Goal: Task Accomplishment & Management: Manage account settings

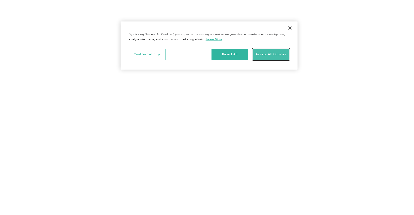
click at [279, 59] on button "Accept All Cookies" at bounding box center [271, 54] width 37 height 11
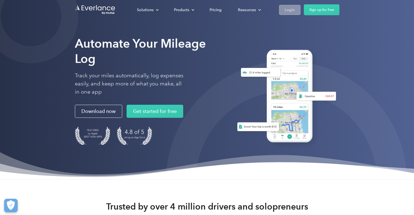
click at [281, 12] on link "Login" at bounding box center [290, 10] width 22 height 10
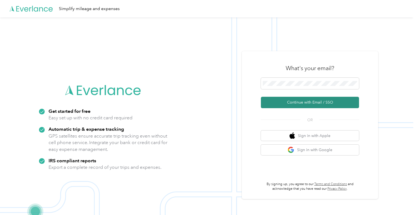
click at [302, 98] on button "Continue with Email / SSO" at bounding box center [310, 102] width 98 height 11
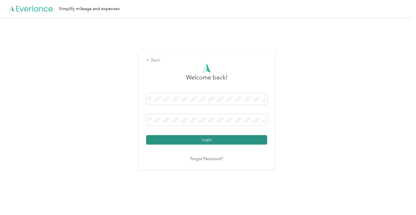
click at [231, 139] on button "Login" at bounding box center [206, 140] width 121 height 10
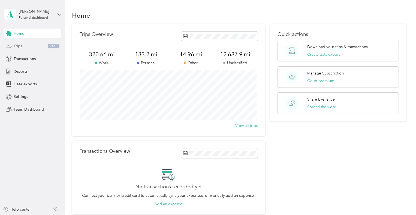
click at [34, 47] on div "Trips 2462" at bounding box center [32, 46] width 57 height 10
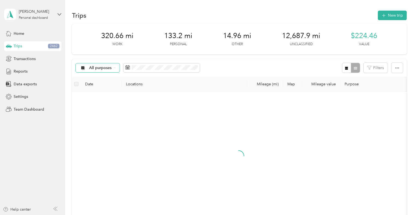
click at [108, 69] on span "All purposes" at bounding box center [100, 68] width 23 height 4
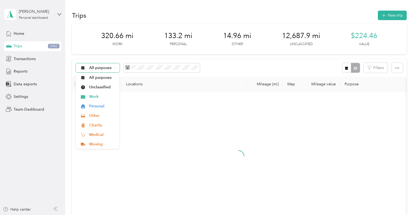
click at [108, 69] on span "All purposes" at bounding box center [100, 68] width 23 height 4
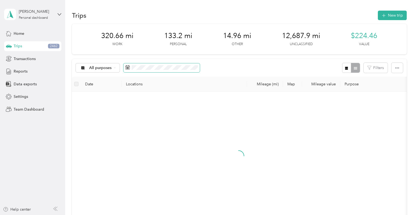
click at [162, 72] on span at bounding box center [161, 67] width 76 height 9
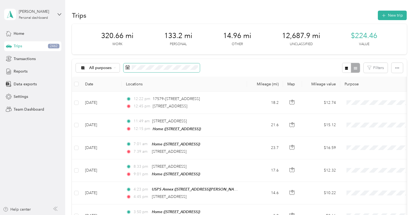
click at [162, 72] on span at bounding box center [161, 67] width 76 height 9
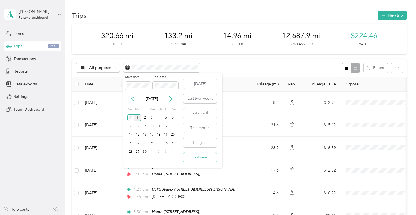
click at [206, 159] on button "Last year" at bounding box center [199, 158] width 33 height 10
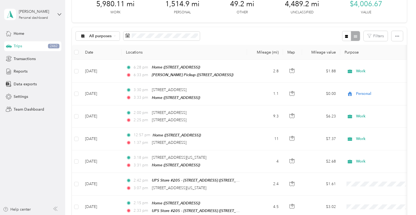
scroll to position [32, 0]
click at [349, 34] on button "button" at bounding box center [346, 36] width 9 height 10
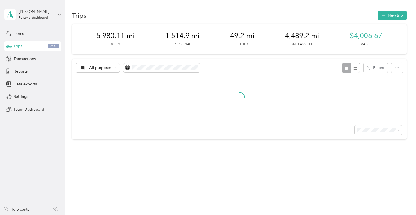
click at [98, 75] on div "All purposes Filters" at bounding box center [239, 68] width 334 height 18
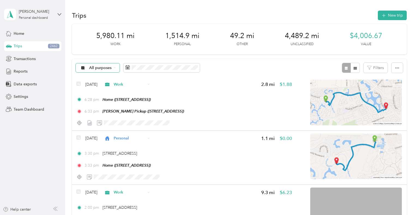
click at [102, 69] on span "All purposes" at bounding box center [100, 68] width 23 height 4
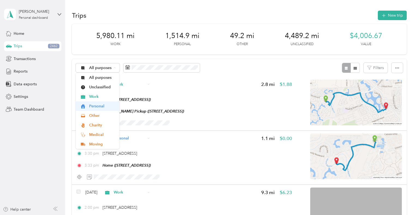
scroll to position [10, 0]
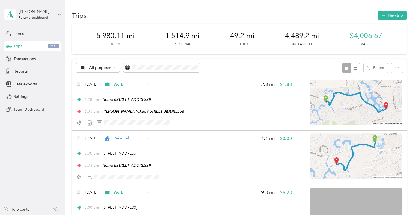
click at [99, 80] on li "Unclassified" at bounding box center [98, 78] width 44 height 10
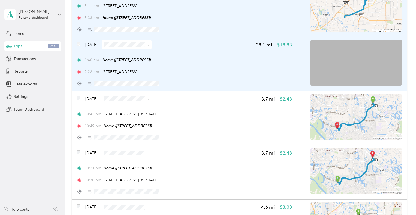
scroll to position [202, 0]
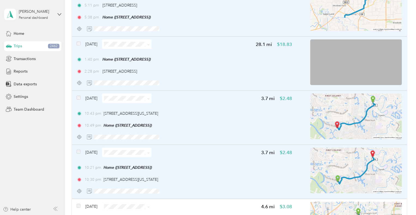
click at [76, 151] on div "Dec 29, 2024 3.7 mi $2.48 10:21 pm Home (5426 Pudman River Ln, Sugar Land, TX) …" at bounding box center [239, 172] width 334 height 54
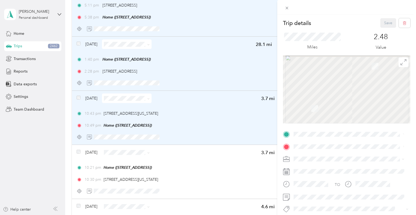
click at [78, 153] on div "Trip details Save This trip cannot be edited because it is either under review,…" at bounding box center [208, 107] width 416 height 215
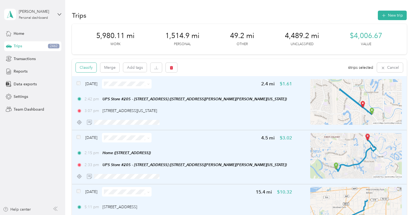
click at [87, 71] on button "Classify" at bounding box center [86, 68] width 21 height 10
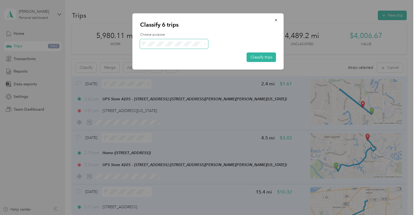
click at [159, 41] on span at bounding box center [174, 44] width 68 height 10
click at [163, 54] on span "Work" at bounding box center [178, 54] width 51 height 6
click at [267, 59] on button "Classify trips" at bounding box center [261, 58] width 29 height 10
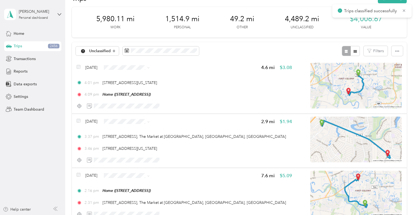
scroll to position [19, 0]
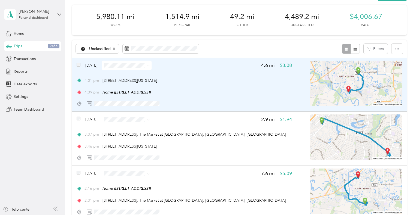
click at [192, 101] on div at bounding box center [184, 104] width 215 height 10
click at [203, 84] on div "4:01 pm 4724 Highway 6, First Colony, Missouri City, TX 4:09 pm Home (5426 Pudm…" at bounding box center [184, 87] width 215 height 18
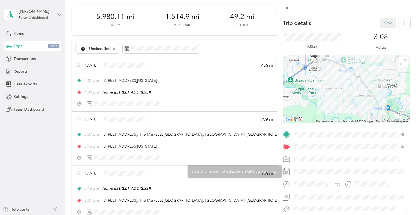
scroll to position [58, 0]
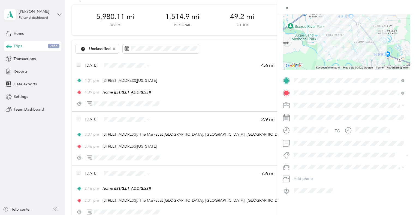
click at [304, 180] on div "M3" at bounding box center [348, 181] width 107 height 6
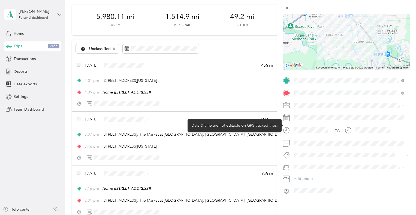
click at [292, 131] on div at bounding box center [310, 131] width 38 height 10
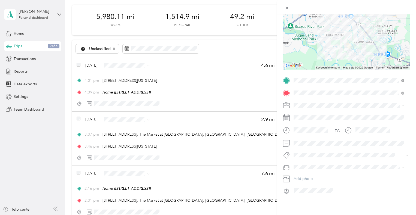
click at [246, 136] on div "Trip details Save This trip cannot be edited because it is either under review,…" at bounding box center [208, 107] width 416 height 215
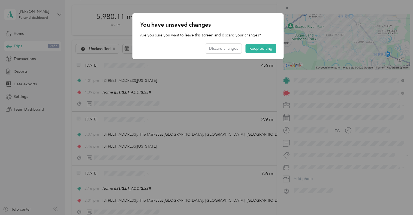
click at [254, 31] on div "You have unsaved changes Are you sure you want to leave this screen and discard…" at bounding box center [207, 36] width 151 height 46
click at [325, 74] on div at bounding box center [208, 107] width 416 height 215
click at [261, 47] on button "Keep editing" at bounding box center [260, 49] width 31 height 10
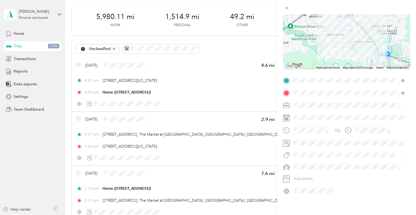
scroll to position [0, 0]
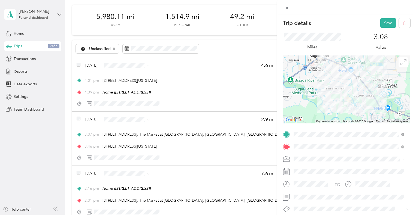
click at [386, 28] on div "Miles 3.08 Value" at bounding box center [346, 42] width 127 height 28
click at [386, 26] on button "Save" at bounding box center [388, 23] width 16 height 10
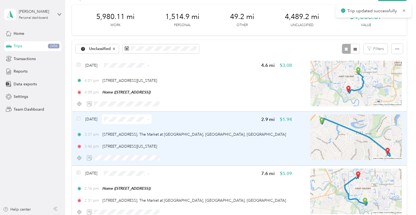
click at [237, 118] on div "Dec 28, 2024 2.9 mi $1.94" at bounding box center [184, 120] width 215 height 10
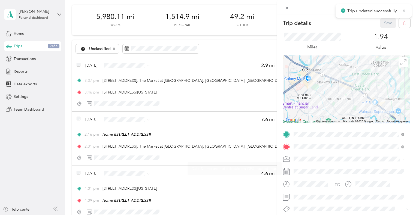
scroll to position [58, 0]
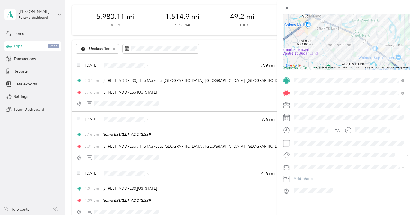
click at [318, 182] on div "M3" at bounding box center [348, 183] width 107 height 6
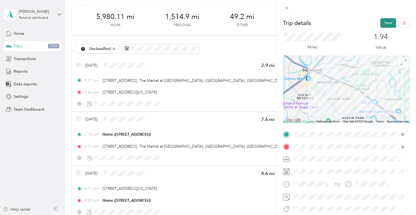
click at [383, 27] on button "Save" at bounding box center [388, 23] width 16 height 10
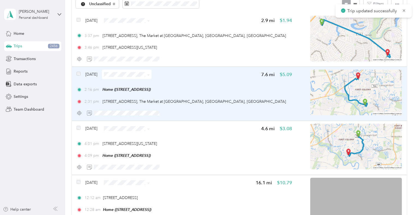
scroll to position [65, 0]
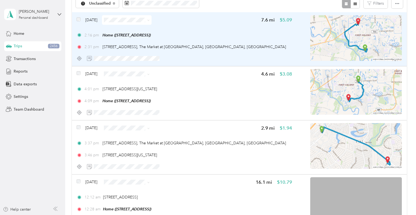
click at [236, 29] on div "Dec 28, 2024 7.6 mi $5.09 2:16 pm Home (5426 Pudman River Ln, Sugar Land, TX) 2…" at bounding box center [184, 39] width 215 height 48
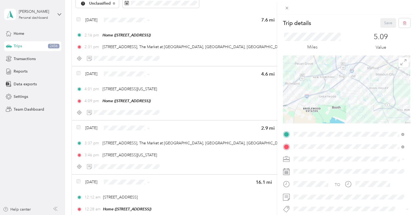
scroll to position [58, 0]
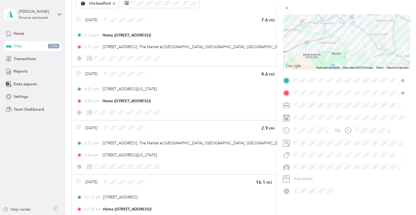
click at [309, 182] on div "M3" at bounding box center [348, 183] width 107 height 6
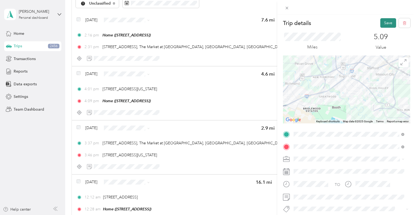
click at [385, 20] on button "Save" at bounding box center [388, 23] width 16 height 10
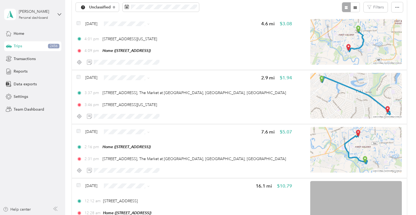
scroll to position [61, 0]
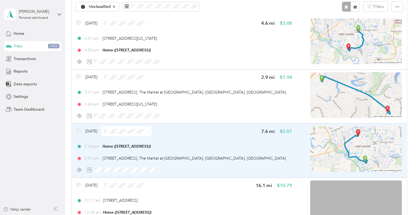
click at [235, 154] on div "2:16 pm Home (5426 Pudman River Ln, Sugar Land, TX) 2:31 pm 2575 Town Center Bl…" at bounding box center [184, 153] width 215 height 18
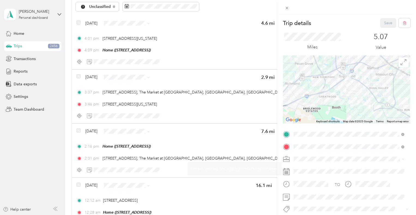
scroll to position [58, 0]
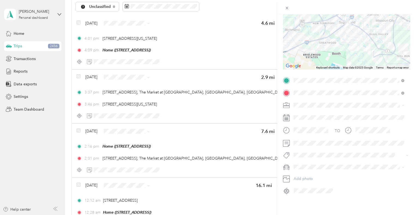
click at [247, 112] on div "Trip details Save This trip cannot be edited because it is either under review,…" at bounding box center [208, 107] width 416 height 215
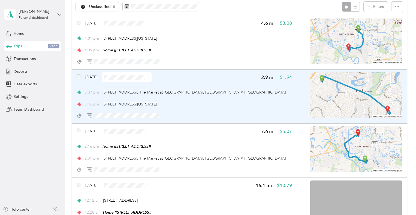
click at [240, 106] on div "3:46 pm 4724 Highway 6, First Colony, Missouri City, TX" at bounding box center [184, 105] width 215 height 6
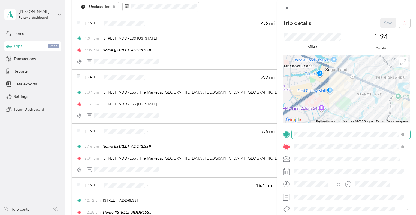
scroll to position [58, 0]
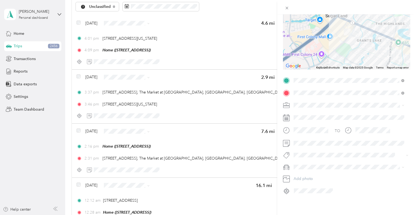
click at [236, 93] on div "Trip details Save This trip cannot be edited because it is either under review,…" at bounding box center [208, 107] width 416 height 215
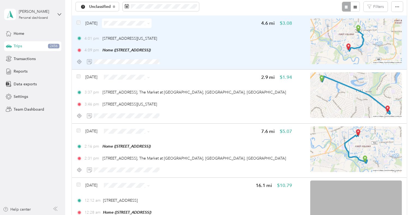
click at [193, 31] on div "Dec 28, 2024 4.6 mi $3.08 4:01 pm 4724 Highway 6, First Colony, Missouri City, …" at bounding box center [184, 43] width 215 height 48
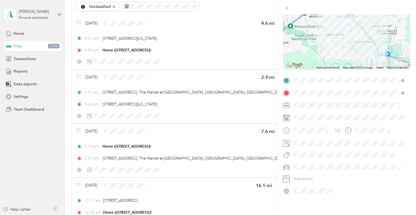
scroll to position [57, 0]
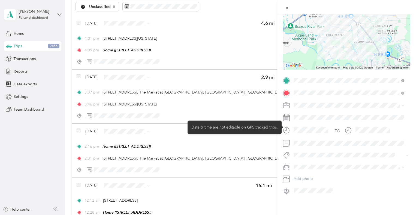
click at [223, 132] on div "Date & time are not editable on GPS tracked trips." at bounding box center [234, 127] width 94 height 13
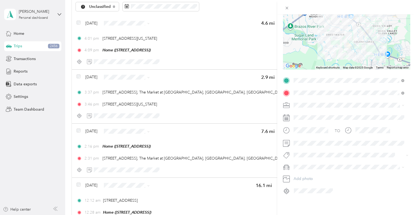
click at [76, 129] on div "Trip details Save This trip cannot be edited because it is either under review,…" at bounding box center [208, 107] width 416 height 215
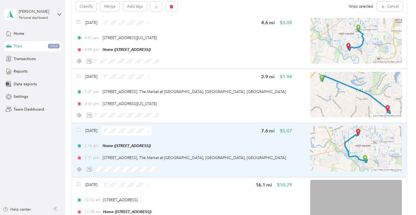
scroll to position [61, 0]
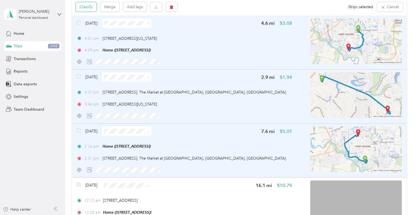
click at [86, 11] on button "Classify" at bounding box center [86, 7] width 21 height 10
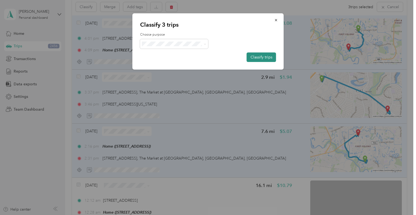
click at [257, 55] on button "Classify trips" at bounding box center [261, 58] width 29 height 10
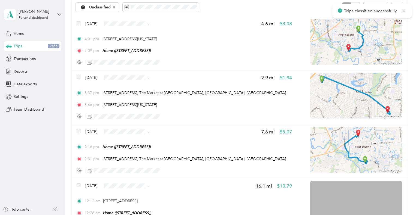
scroll to position [61, 0]
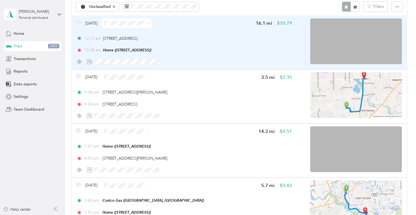
click at [80, 20] on div "Dec 28, 2024" at bounding box center [114, 24] width 75 height 10
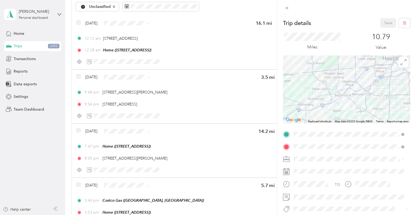
click at [80, 20] on div "Trip details Save This trip cannot be edited because it is either under review,…" at bounding box center [208, 107] width 416 height 215
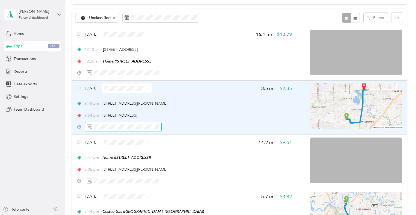
scroll to position [49, 0]
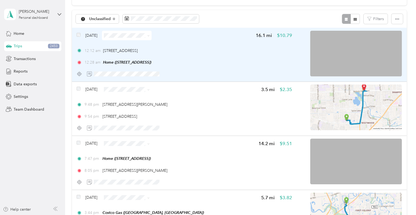
click at [120, 41] on div "Dec 28, 2024 16.1 mi $10.79 12:12 am 9938 Bellaire Blvd, Chinatown, Houston, TX…" at bounding box center [184, 55] width 215 height 48
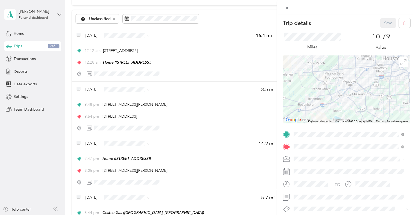
click at [126, 34] on div "Trip details Save This trip cannot be edited because it is either under review,…" at bounding box center [208, 107] width 416 height 215
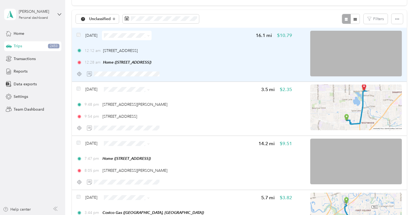
click at [133, 29] on div "Dec 28, 2024 16.1 mi $10.79 12:12 am 9938 Bellaire Blvd, Chinatown, Houston, TX…" at bounding box center [239, 55] width 334 height 54
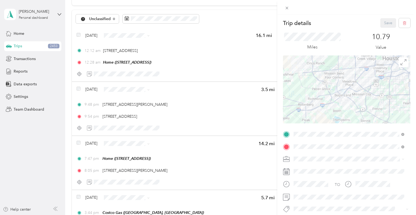
click at [133, 35] on div "Trip details Save This trip cannot be edited because it is either under review,…" at bounding box center [208, 107] width 416 height 215
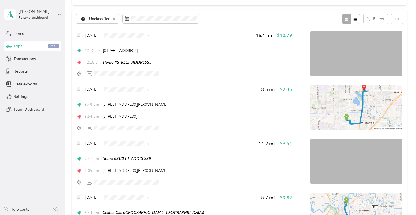
click at [148, 53] on span "Personal" at bounding box center [142, 55] width 32 height 6
click at [141, 109] on span "Personal" at bounding box center [142, 109] width 32 height 6
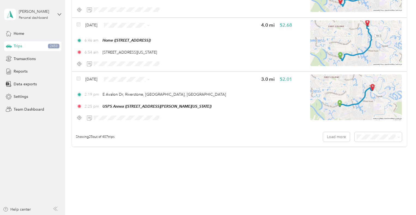
scroll to position [1312, 0]
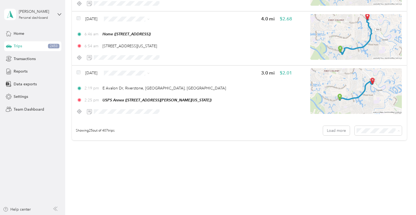
click at [383, 156] on li "100 per load" at bounding box center [376, 160] width 47 height 10
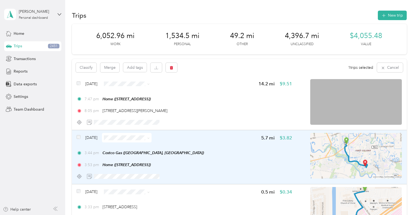
click at [81, 137] on div "Dec 27, 2024" at bounding box center [114, 138] width 75 height 10
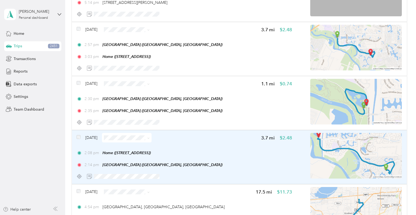
scroll to position [650, 0]
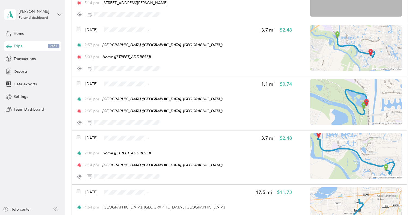
click at [136, 51] on li "Personal" at bounding box center [138, 49] width 50 height 10
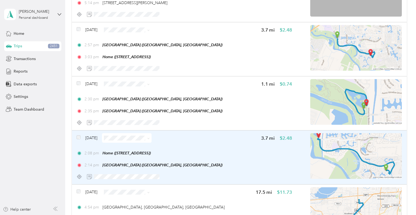
click at [145, 141] on span at bounding box center [127, 138] width 50 height 10
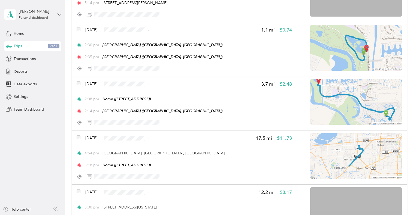
click at [144, 103] on span "Personal" at bounding box center [142, 104] width 32 height 6
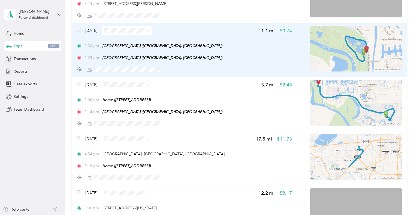
scroll to position [645, 0]
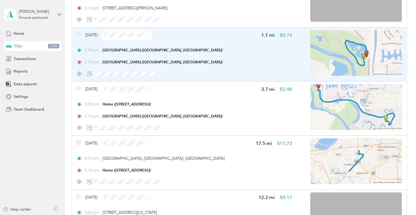
click at [256, 53] on div "2:30 pm Memorial Park Sugar Land (University Blvd, Sugar Land, TX) 2:35 pm Memo…" at bounding box center [184, 56] width 215 height 18
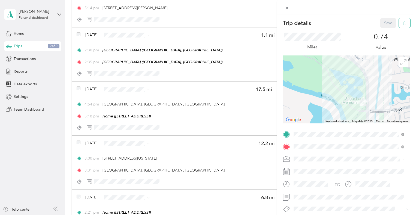
click at [398, 21] on button "button" at bounding box center [403, 23] width 11 height 10
click at [385, 28] on button "Yes" at bounding box center [384, 29] width 11 height 9
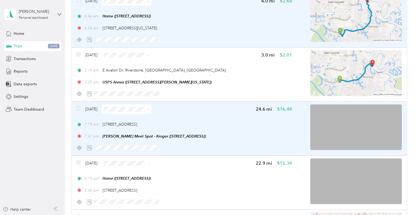
scroll to position [1168, 0]
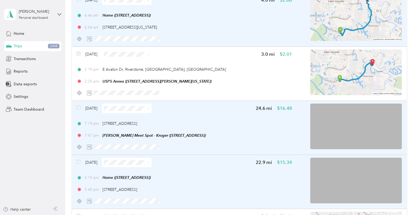
click at [77, 165] on span at bounding box center [79, 163] width 4 height 6
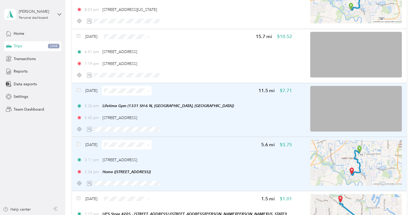
scroll to position [1811, 0]
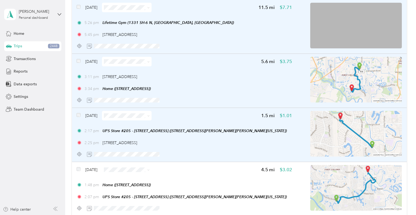
click at [80, 113] on span at bounding box center [79, 116] width 4 height 6
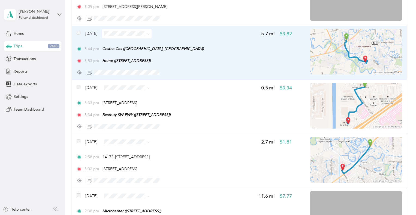
scroll to position [0, 0]
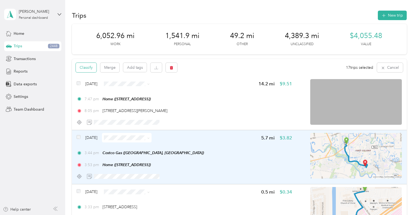
click at [90, 64] on button "Classify" at bounding box center [86, 68] width 21 height 10
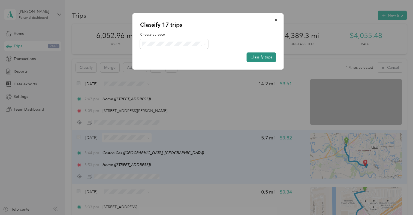
click at [252, 59] on button "Classify trips" at bounding box center [261, 58] width 29 height 10
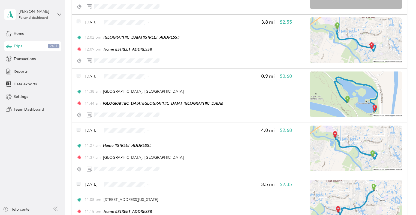
scroll to position [1200, 0]
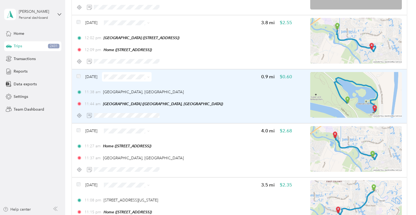
click at [272, 93] on div "11:38 am Sugar Land, TX" at bounding box center [184, 92] width 215 height 6
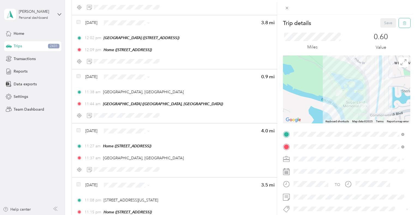
click at [398, 27] on button "button" at bounding box center [403, 23] width 11 height 10
click at [382, 29] on button "Yes" at bounding box center [384, 29] width 11 height 9
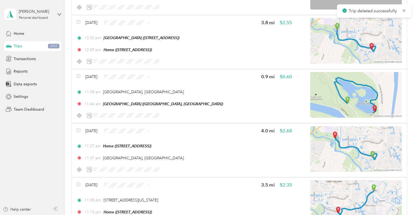
click at [141, 41] on span "Personal" at bounding box center [142, 42] width 32 height 6
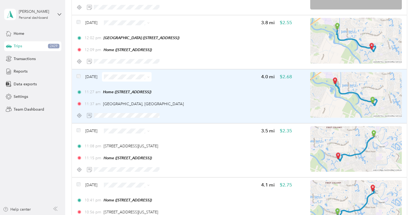
click at [150, 77] on icon at bounding box center [148, 77] width 2 height 2
click at [149, 94] on span "Personal" at bounding box center [142, 97] width 32 height 6
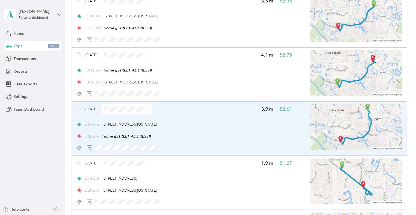
scroll to position [1183, 0]
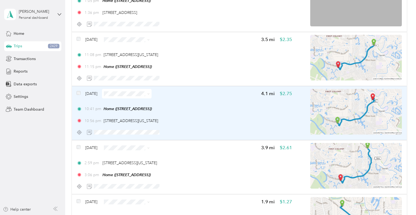
click at [150, 93] on span at bounding box center [147, 94] width 4 height 6
click at [168, 92] on div "Nov 27, 2024 4.1 mi $2.75" at bounding box center [184, 94] width 215 height 10
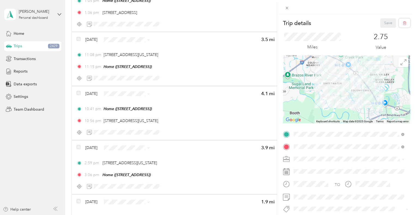
scroll to position [58, 0]
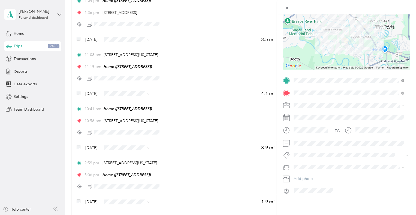
click at [319, 181] on div "M3" at bounding box center [348, 183] width 107 height 6
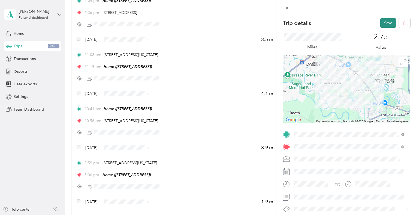
click at [382, 23] on button "Save" at bounding box center [388, 23] width 16 height 10
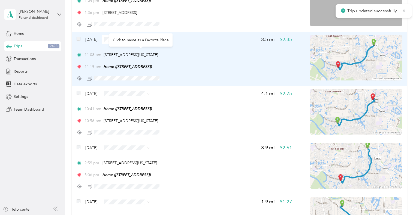
click at [200, 50] on div "Nov 27, 2024 3.5 mi $2.35 11:08 pm 5970 Highway, Riverstone, Missouri City, TX …" at bounding box center [184, 59] width 215 height 48
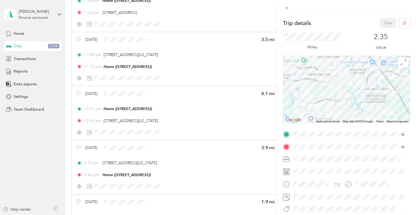
scroll to position [58, 0]
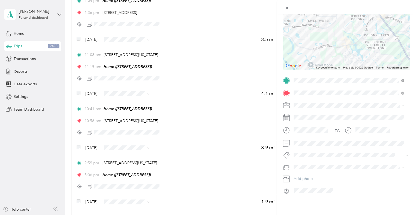
click at [308, 163] on span at bounding box center [350, 167] width 118 height 9
click at [306, 163] on span at bounding box center [350, 167] width 118 height 9
click at [309, 183] on div "M3" at bounding box center [348, 183] width 107 height 6
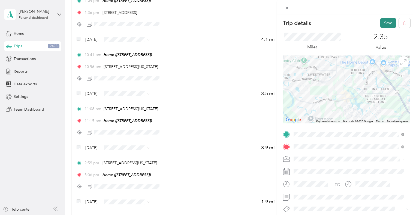
click at [386, 21] on button "Save" at bounding box center [388, 23] width 16 height 10
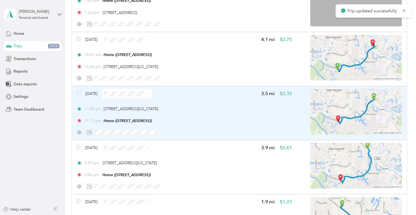
click at [203, 112] on div "11:08 pm 5970 Highway, Riverstone, Missouri City, TX 11:15 pm Home (5426 Pudman…" at bounding box center [184, 115] width 215 height 18
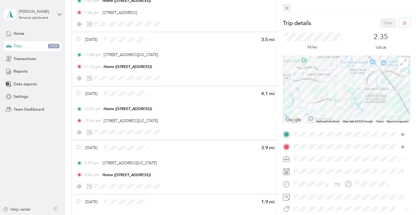
click at [287, 8] on icon at bounding box center [286, 8] width 5 height 5
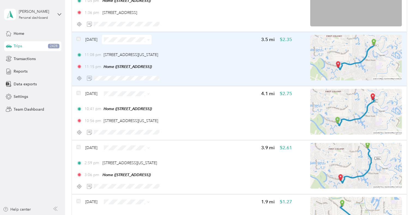
click at [235, 48] on div "Nov 27, 2024 3.5 mi $2.35 11:08 pm 5970 Highway, Riverstone, Missouri City, TX …" at bounding box center [184, 59] width 215 height 48
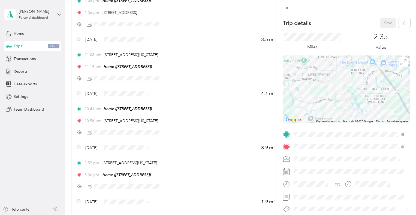
scroll to position [58, 0]
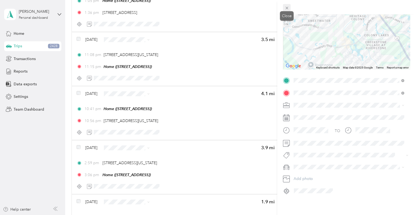
click at [289, 6] on span at bounding box center [287, 8] width 8 height 8
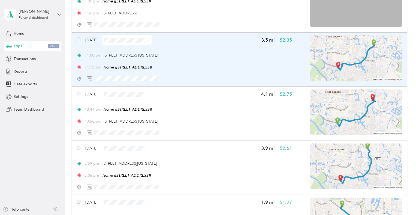
scroll to position [1183, 0]
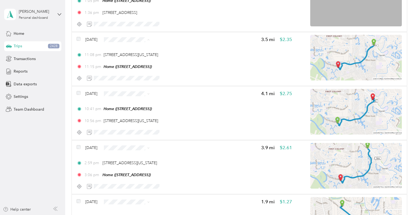
click at [138, 49] on span "Work" at bounding box center [142, 50] width 32 height 6
click at [142, 106] on li "Work" at bounding box center [138, 104] width 50 height 10
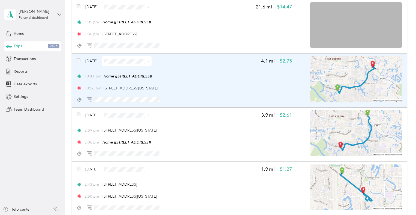
scroll to position [1160, 0]
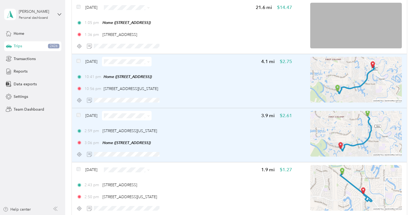
click at [79, 117] on span at bounding box center [79, 116] width 4 height 6
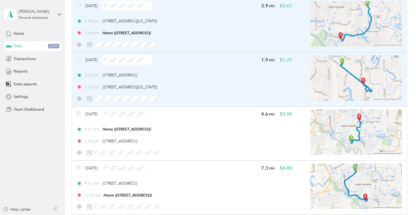
scroll to position [1271, 0]
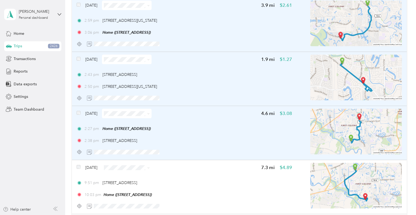
click at [78, 111] on span at bounding box center [79, 114] width 4 height 6
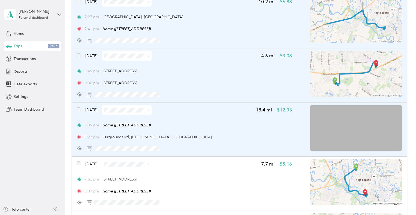
scroll to position [1619, 0]
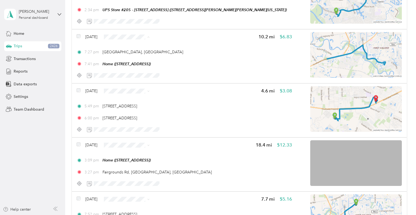
click at [138, 56] on span "Personal" at bounding box center [142, 57] width 32 height 6
click at [139, 109] on span "Personal" at bounding box center [142, 111] width 32 height 6
click at [144, 86] on span "Personal" at bounding box center [142, 88] width 32 height 6
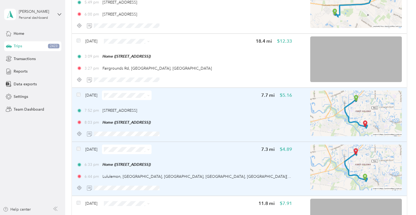
scroll to position [1744, 0]
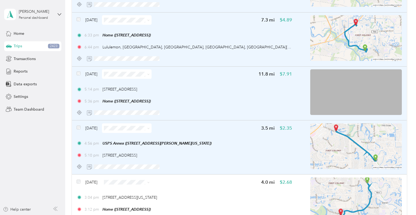
click at [79, 130] on span at bounding box center [79, 129] width 4 height 6
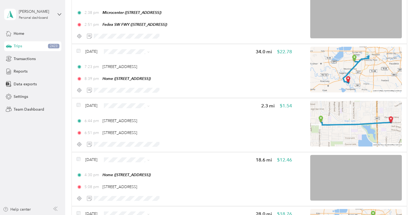
scroll to position [0, 0]
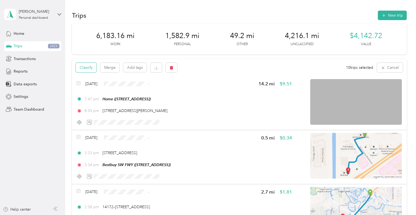
click at [89, 66] on button "Classify" at bounding box center [86, 68] width 21 height 10
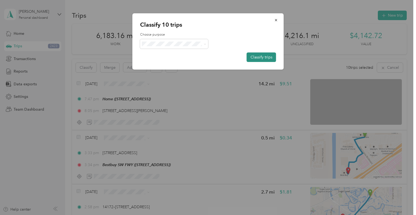
click at [263, 59] on button "Classify trips" at bounding box center [261, 58] width 29 height 10
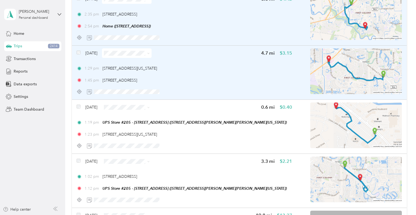
scroll to position [4855, 0]
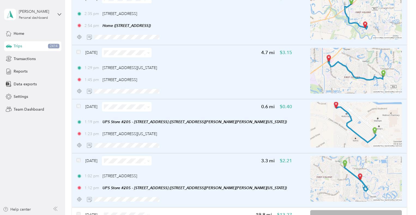
click at [78, 162] on span at bounding box center [79, 161] width 4 height 6
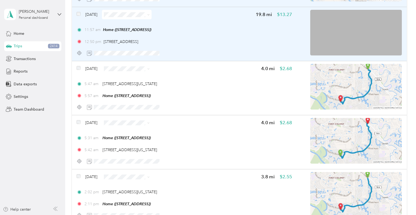
scroll to position [5056, 0]
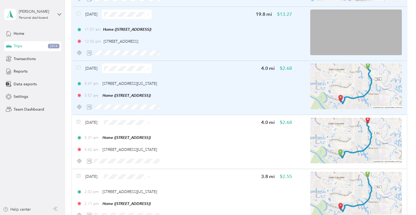
click at [220, 99] on div "Oct 30, 2024 4.0 mi $2.68 5:47 am 5320 Highway 6, Riverstone, Missouri City, TX…" at bounding box center [184, 88] width 215 height 48
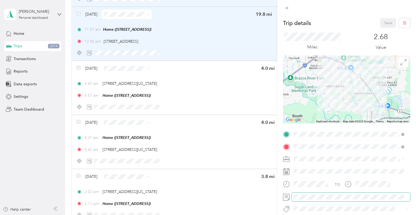
scroll to position [58, 0]
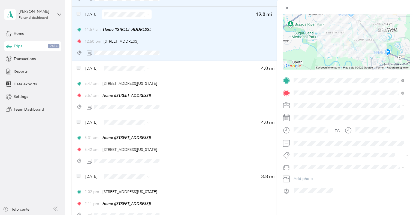
click at [319, 182] on div "M3" at bounding box center [348, 183] width 107 height 6
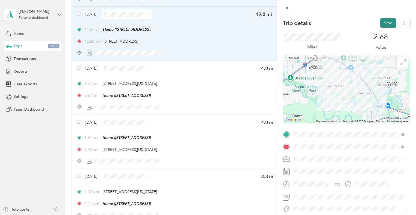
click at [380, 25] on button "Save" at bounding box center [388, 23] width 16 height 10
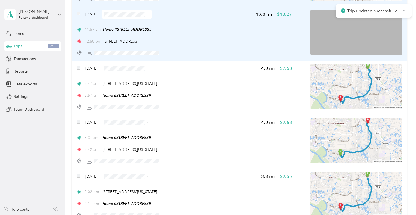
click at [384, 215] on div "Trip details Save This trip cannot be edited because it is either under review,…" at bounding box center [206, 215] width 413 height 0
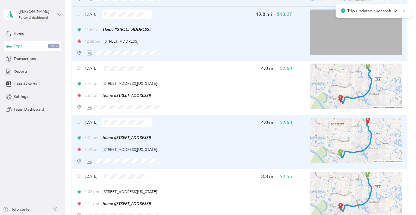
click at [192, 144] on div "5:31 am Home (5426 Pudman River Ln, Sugar Land, TX) 5:42 am 5320 State Hwy S, R…" at bounding box center [184, 144] width 215 height 18
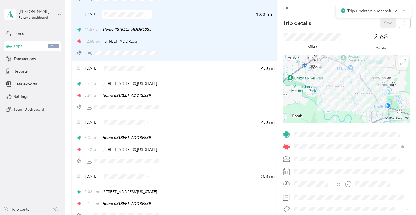
scroll to position [58, 0]
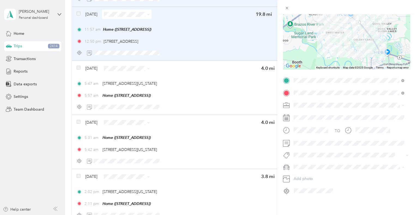
click at [322, 182] on div "M3" at bounding box center [348, 183] width 107 height 6
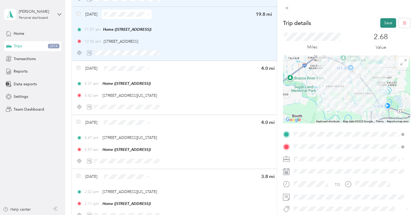
click at [382, 26] on button "Save" at bounding box center [388, 23] width 16 height 10
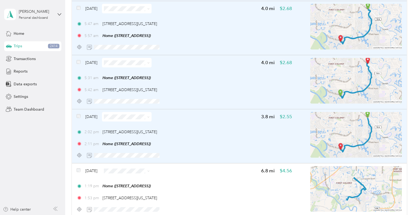
scroll to position [5116, 0]
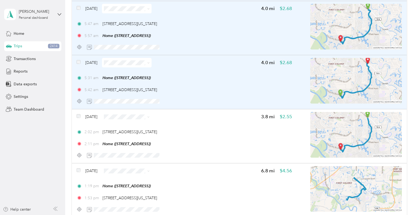
click at [185, 74] on div "Oct 30, 2024 4.0 mi $2.68 5:31 am Home (5426 Pudman River Ln, Sugar Land, TX) 5…" at bounding box center [184, 82] width 215 height 48
click at [182, 81] on div "5:31 am Home (5426 Pudman River Ln, Sugar Land, TX) 5:42 am 5320 State Hwy S, R…" at bounding box center [184, 84] width 215 height 18
click at [208, 90] on div "5:42 am 5320 State Hwy S, Riverstone, Missouri City, TX" at bounding box center [184, 90] width 215 height 6
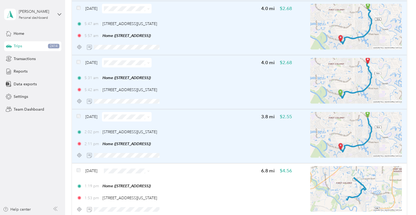
click at [212, 126] on div "Oct 29, 2024 3.8 mi $2.55 2:02 pm 5320 Highway 6, Riverstone, Missouri City, TX…" at bounding box center [184, 136] width 215 height 48
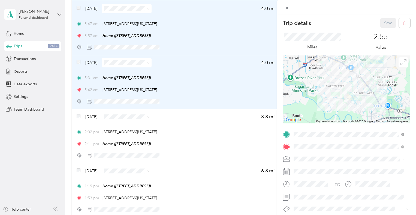
scroll to position [58, 0]
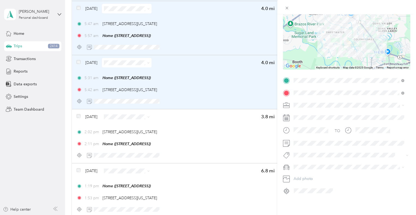
click at [317, 163] on span at bounding box center [350, 167] width 118 height 9
click at [312, 182] on div "M3" at bounding box center [348, 183] width 107 height 6
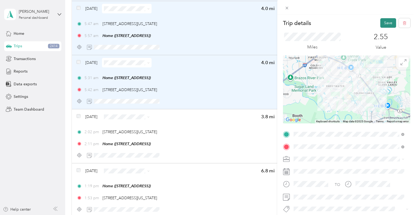
click at [382, 23] on button "Save" at bounding box center [388, 23] width 16 height 10
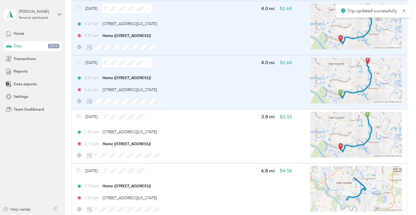
click at [202, 87] on div "5:42 am 5320 State Hwy S, Riverstone, Missouri City, TX" at bounding box center [184, 90] width 215 height 6
click at [194, 98] on div at bounding box center [184, 102] width 215 height 10
click at [205, 79] on div "5:31 am Home (5426 Pudman River Ln, Sugar Land, TX)" at bounding box center [184, 78] width 215 height 6
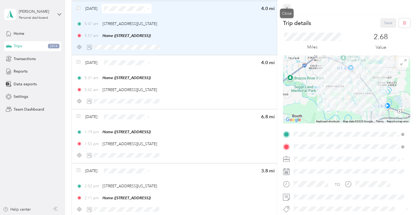
click at [289, 9] on icon at bounding box center [286, 8] width 5 height 5
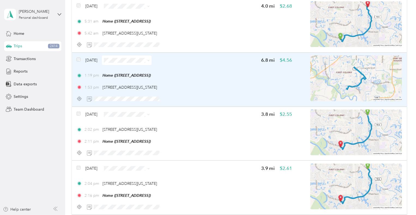
scroll to position [5173, 0]
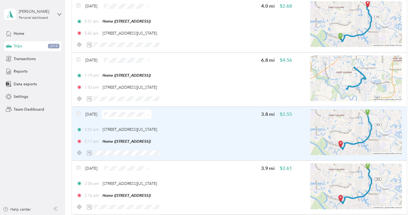
click at [217, 145] on div "Oct 29, 2024 3.8 mi $2.55 2:02 pm 5320 Highway 6, Riverstone, Missouri City, TX…" at bounding box center [184, 134] width 215 height 48
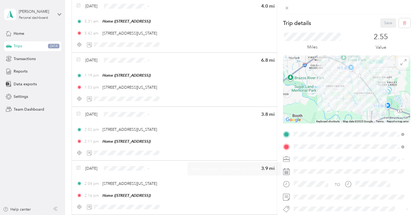
scroll to position [58, 0]
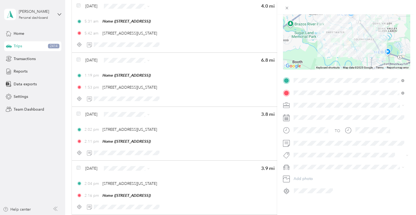
click at [223, 150] on div "Trip details Save This trip cannot be edited because it is either under review,…" at bounding box center [208, 107] width 416 height 215
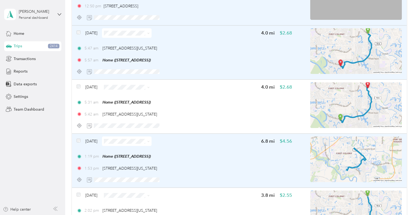
scroll to position [5116, 0]
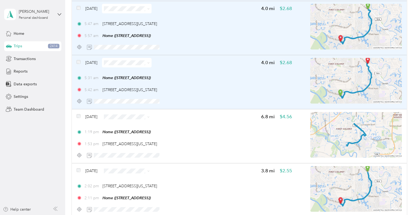
click at [217, 108] on div "Oct 30, 2024 4.0 mi $2.68 5:31 am Home (5426 Pudman River Ln, Sugar Land, TX) 5…" at bounding box center [239, 82] width 334 height 54
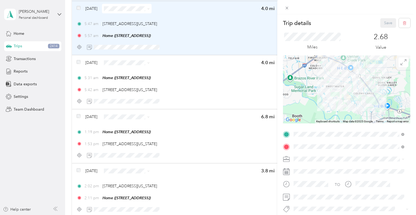
scroll to position [58, 0]
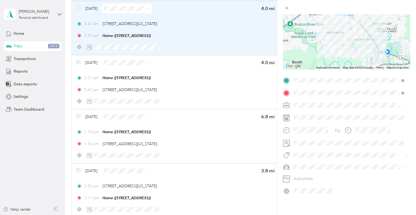
click at [238, 142] on div "Trip details Save This trip cannot be edited because it is either under review,…" at bounding box center [208, 107] width 416 height 215
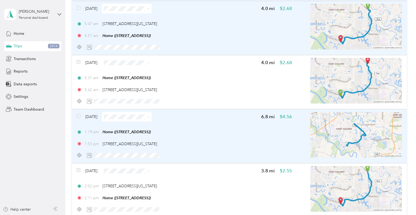
click at [204, 130] on div "1:19 pm Home (5426 Pudman River Ln, Sugar Land, TX)" at bounding box center [184, 132] width 215 height 6
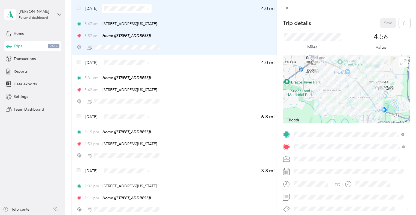
scroll to position [58, 0]
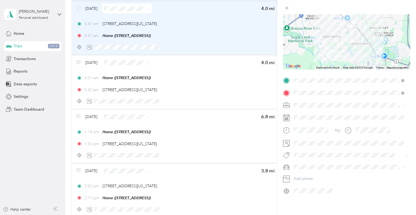
click at [298, 166] on span at bounding box center [350, 167] width 118 height 9
click at [326, 183] on div "M3" at bounding box center [348, 183] width 107 height 6
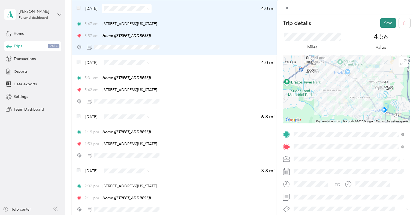
click at [386, 22] on button "Save" at bounding box center [388, 23] width 16 height 10
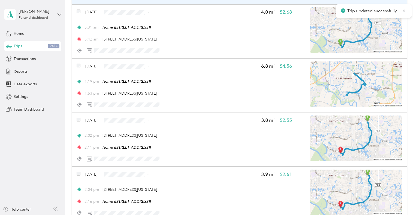
scroll to position [5167, 0]
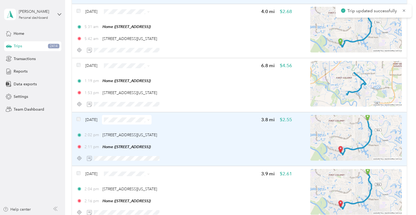
click at [198, 145] on div "2:11 pm Home (5426 Pudman River Ln, Sugar Land, TX)" at bounding box center [184, 147] width 215 height 6
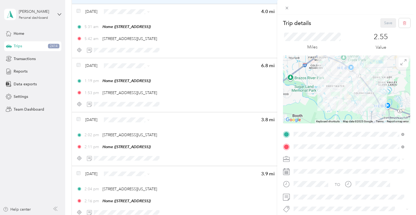
scroll to position [58, 0]
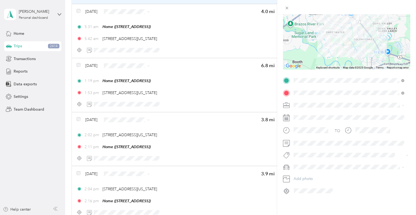
click at [217, 129] on div "Trip details Save This trip cannot be edited because it is either under review,…" at bounding box center [208, 107] width 416 height 215
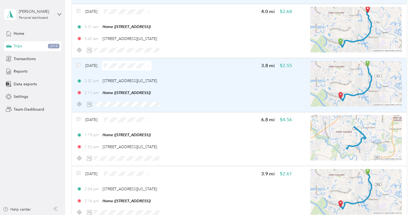
click at [208, 92] on div "2:11 pm Home (5426 Pudman River Ln, Sugar Land, TX)" at bounding box center [184, 93] width 215 height 6
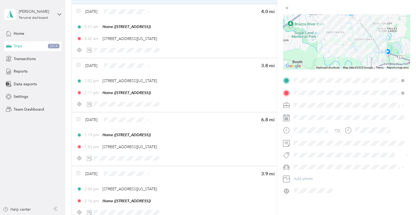
scroll to position [57, 0]
click at [208, 121] on div "Trip details Save This trip cannot be edited because it is either under review,…" at bounding box center [208, 107] width 416 height 215
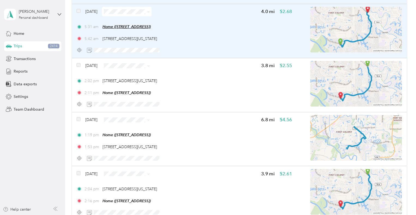
click at [151, 25] on span "Home (5426 Pudman River Ln, Sugar Land, TX)" at bounding box center [126, 27] width 48 height 4
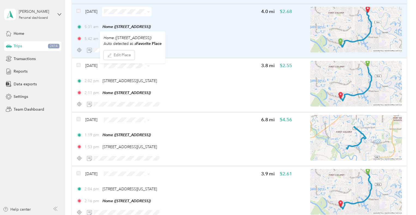
click at [205, 24] on div "5:31 am Home (5426 Pudman River Ln, Sugar Land, TX)" at bounding box center [184, 27] width 215 height 6
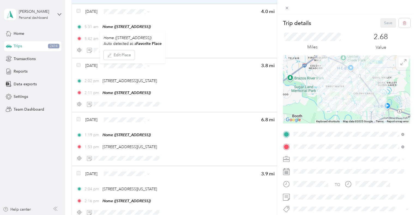
scroll to position [58, 0]
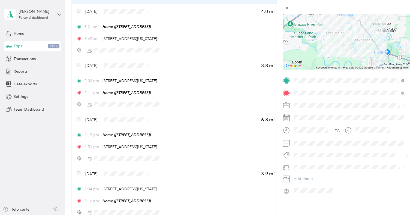
click at [204, 107] on div "Trip details Save This trip cannot be edited because it is either under review,…" at bounding box center [208, 107] width 416 height 215
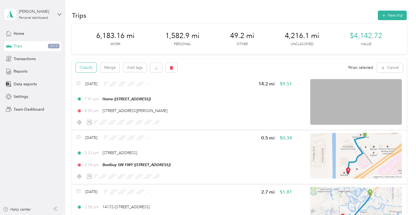
click at [91, 69] on button "Classify" at bounding box center [86, 68] width 21 height 10
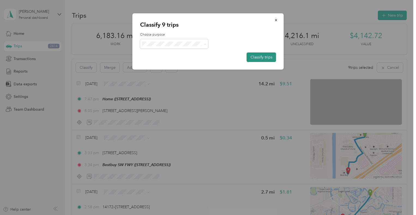
click at [273, 55] on button "Classify trips" at bounding box center [261, 58] width 29 height 10
